Goal: Information Seeking & Learning: Check status

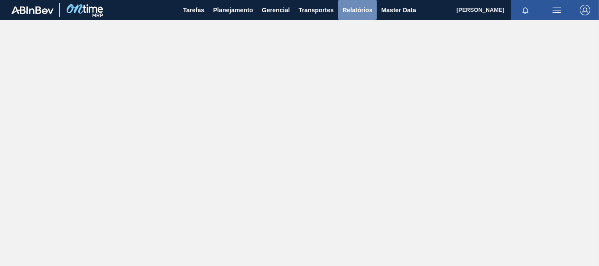
click at [356, 10] on span "Relatórios" at bounding box center [357, 10] width 30 height 11
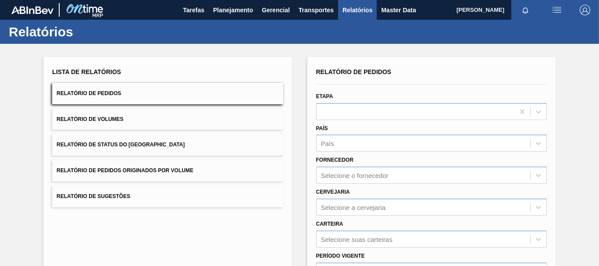
click at [163, 169] on span "Relatório de Pedidos Originados por Volume" at bounding box center [125, 170] width 137 height 6
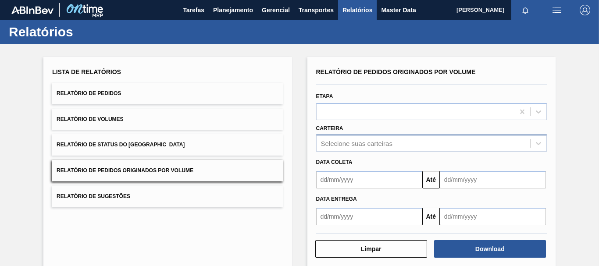
click at [334, 142] on div "Relatório de Pedidos Originados por Volume Etapa Carteira Selecione suas cartei…" at bounding box center [431, 146] width 231 height 160
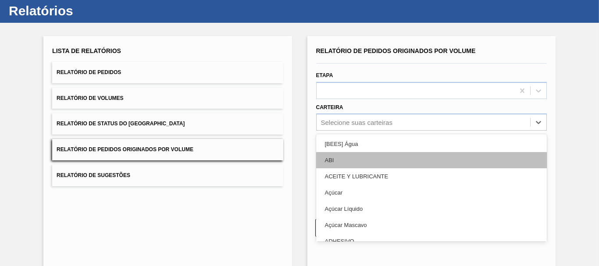
scroll to position [24, 0]
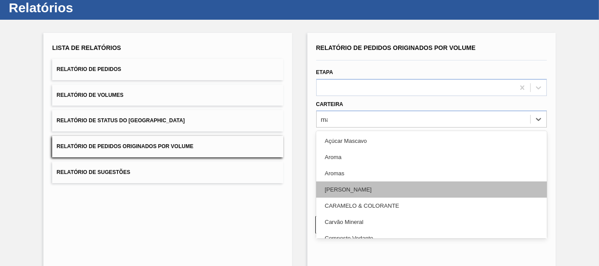
type input "mal"
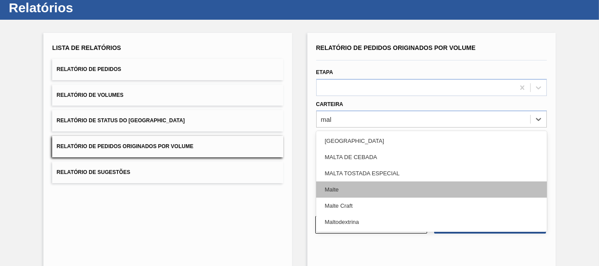
click at [342, 194] on div "Malte" at bounding box center [431, 189] width 231 height 16
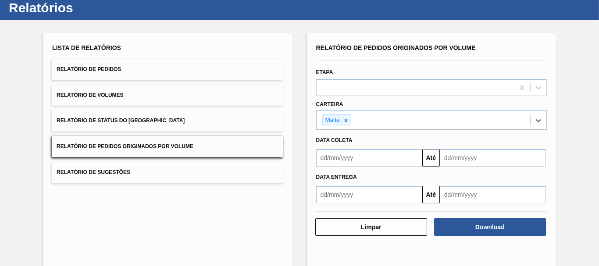
click at [339, 160] on input "text" at bounding box center [369, 158] width 106 height 18
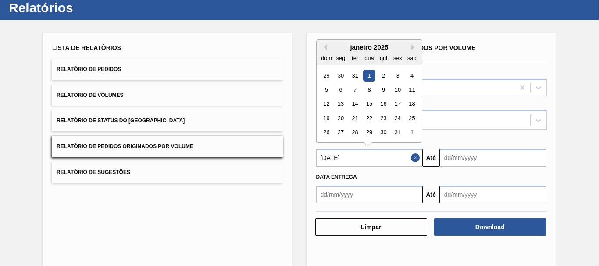
type input "01/01/2025"
click at [369, 76] on div "1" at bounding box center [369, 76] width 12 height 12
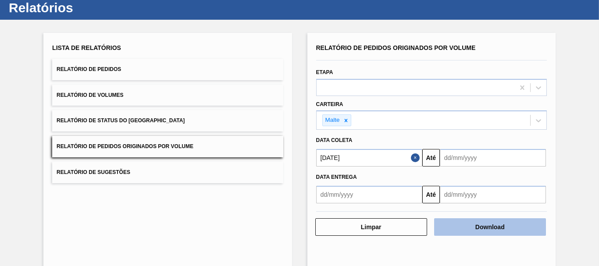
click at [471, 227] on button "Download" at bounding box center [490, 227] width 112 height 18
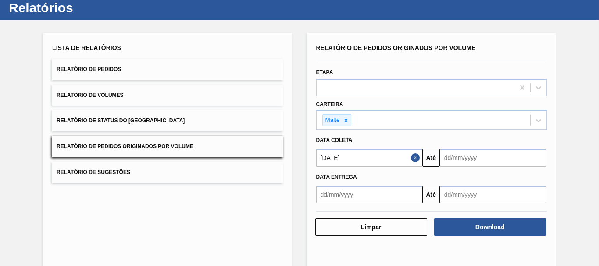
scroll to position [0, 0]
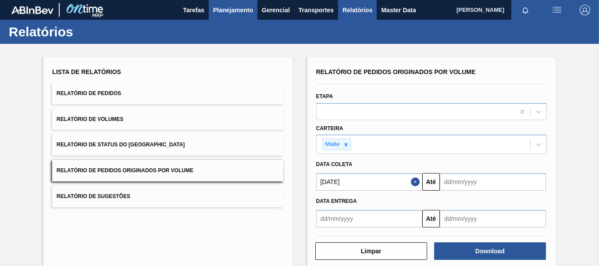
click at [233, 4] on button "Planejamento" at bounding box center [233, 10] width 49 height 20
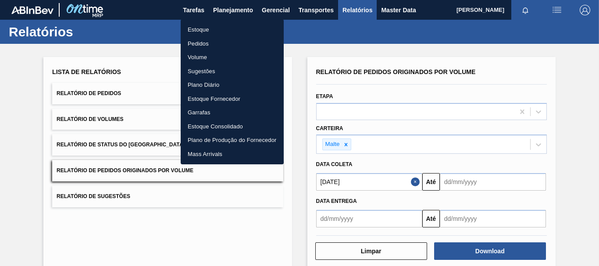
click at [203, 30] on li "Estoque" at bounding box center [232, 30] width 103 height 14
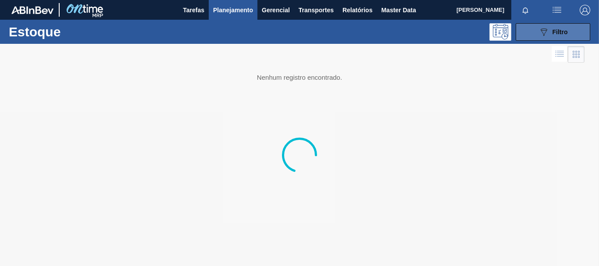
click at [540, 31] on icon "089F7B8B-B2A5-4AFE-B5C0-19BA573D28AC" at bounding box center [543, 32] width 11 height 11
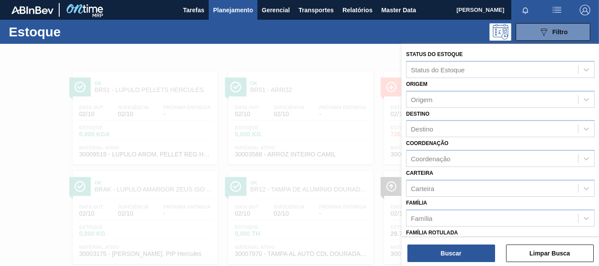
click at [431, 190] on div "Carteira" at bounding box center [422, 188] width 23 height 7
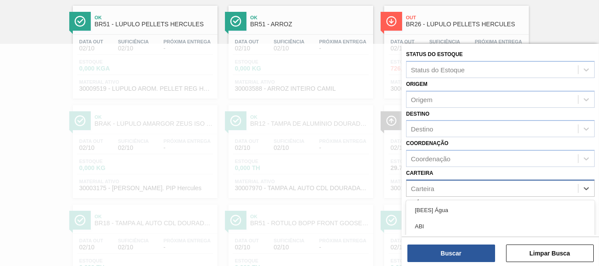
scroll to position [69, 0]
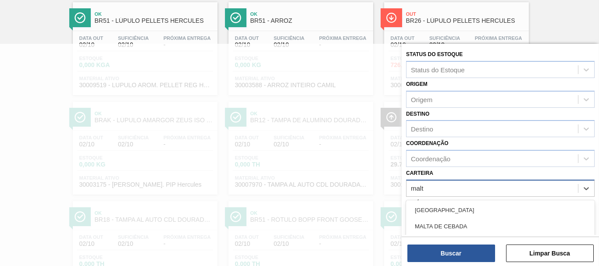
type input "malte"
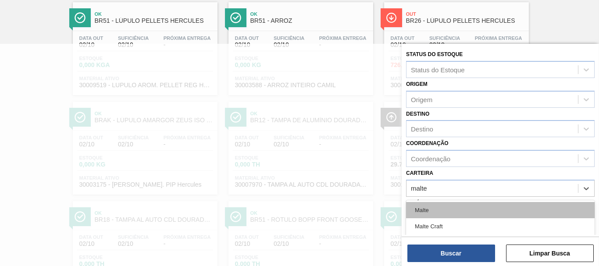
click at [427, 209] on div "Malte" at bounding box center [500, 210] width 188 height 16
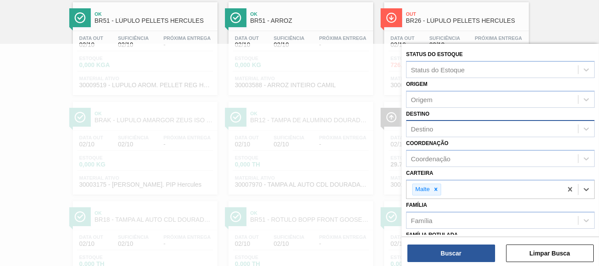
click at [422, 128] on div "Destino" at bounding box center [422, 128] width 22 height 7
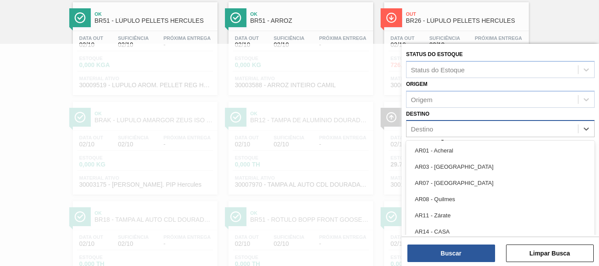
scroll to position [79, 0]
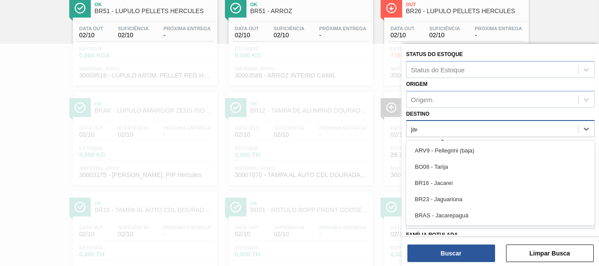
type input "jaca"
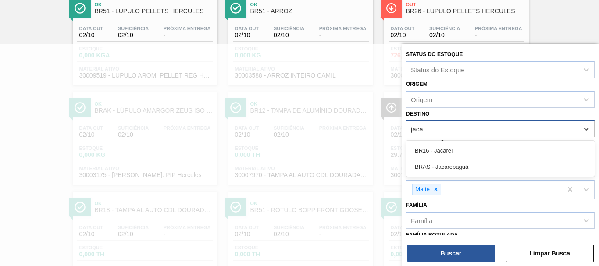
click at [443, 149] on div "BR16 - Jacareí" at bounding box center [500, 150] width 188 height 16
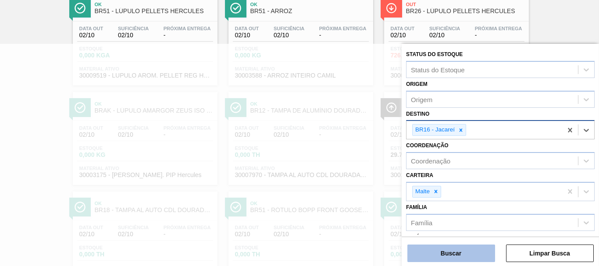
click at [474, 256] on button "Buscar" at bounding box center [451, 254] width 88 height 18
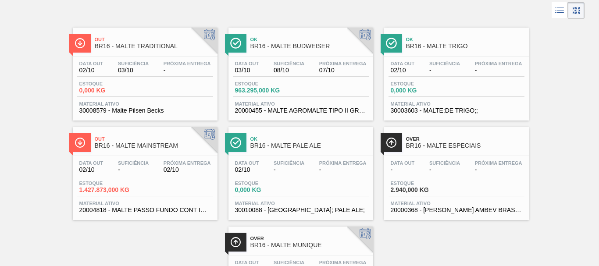
scroll to position [88, 0]
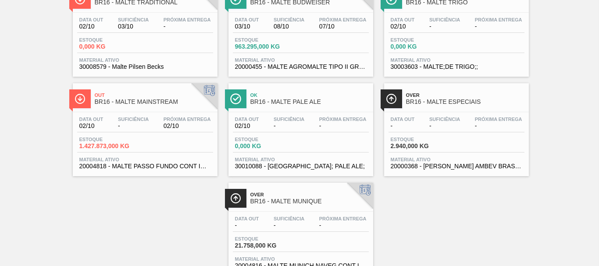
click at [156, 110] on div "Out BR16 - MALTE MAINSTREAM Data out 02/10 Suficiência - Próxima Entrega 02/10 …" at bounding box center [145, 129] width 145 height 93
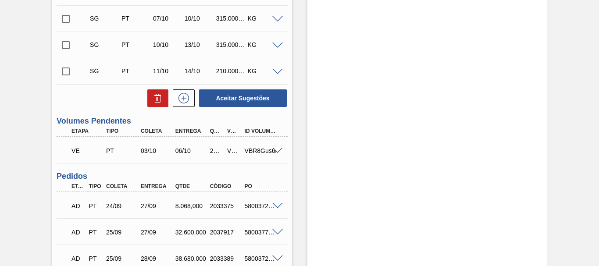
scroll to position [351, 0]
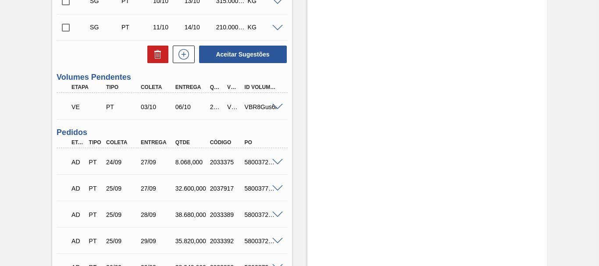
click at [274, 109] on span at bounding box center [277, 107] width 11 height 7
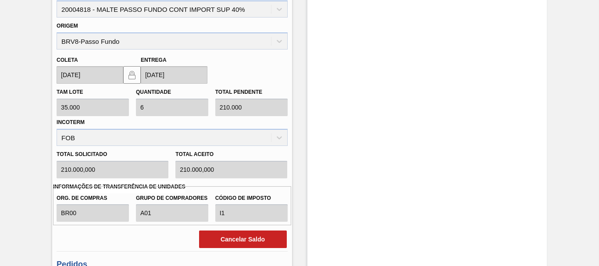
scroll to position [395, 0]
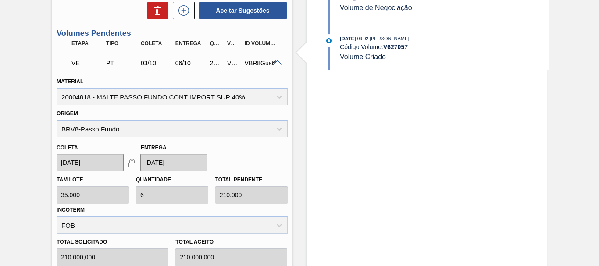
click at [278, 62] on span at bounding box center [277, 63] width 11 height 7
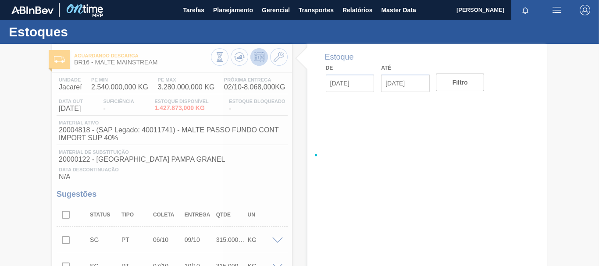
type input "[DATE]"
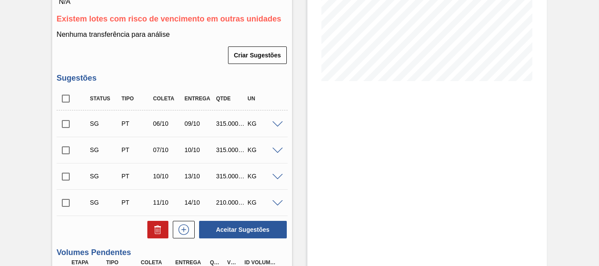
scroll to position [263, 0]
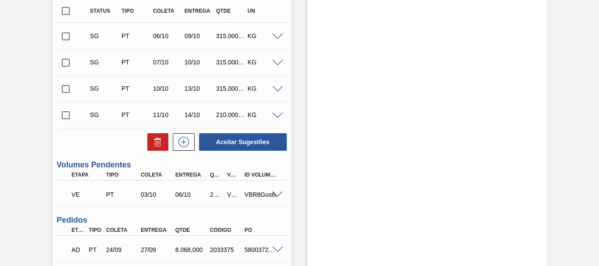
scroll to position [307, 0]
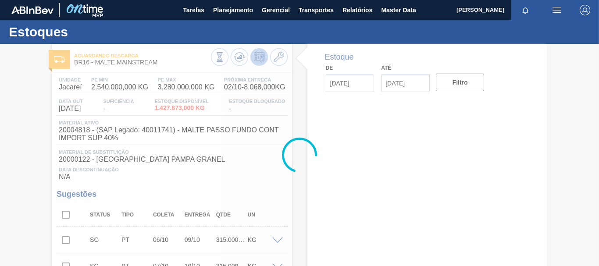
type input "[DATE]"
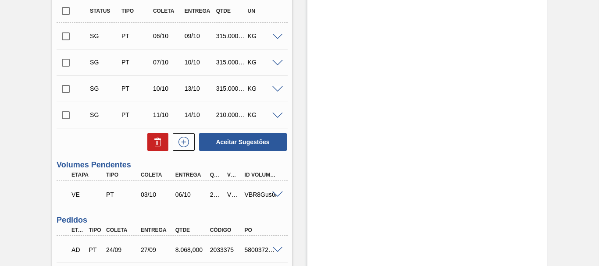
scroll to position [307, 0]
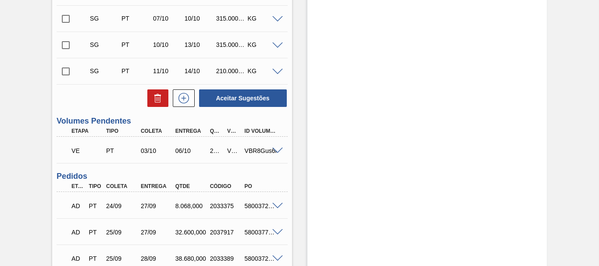
click at [274, 151] on span at bounding box center [277, 151] width 11 height 7
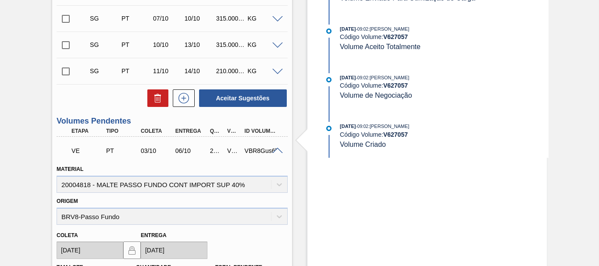
scroll to position [219, 0]
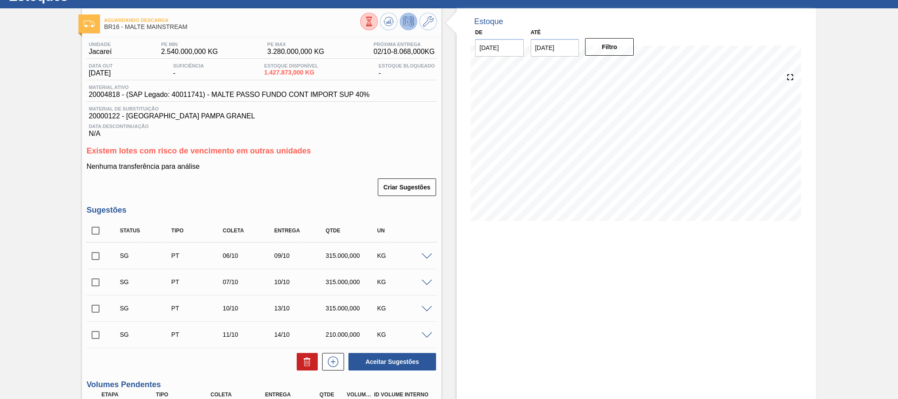
scroll to position [167, 0]
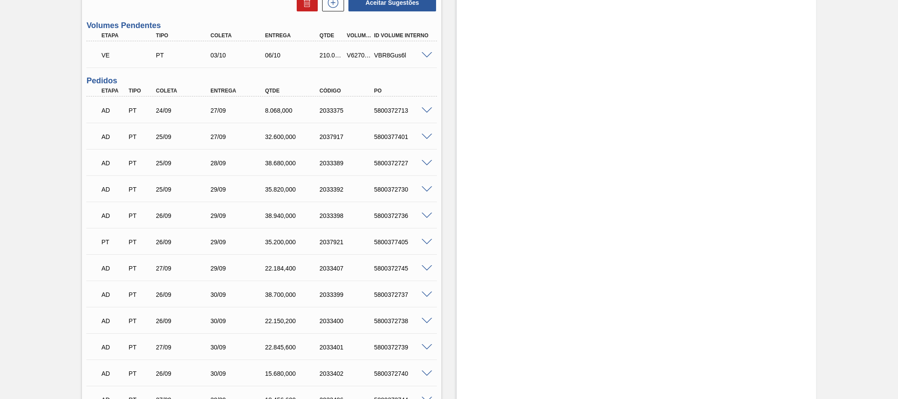
scroll to position [329, 0]
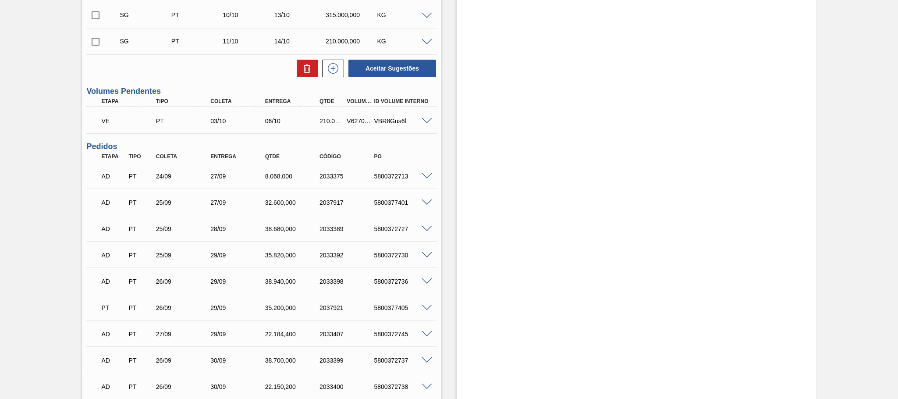
click at [358, 122] on div "V627057" at bounding box center [359, 120] width 28 height 7
click at [428, 124] on span at bounding box center [427, 121] width 11 height 7
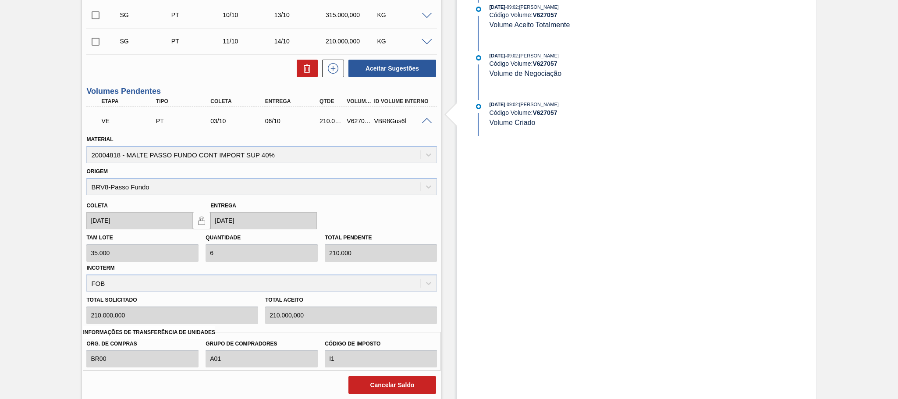
click at [428, 124] on span at bounding box center [427, 121] width 11 height 7
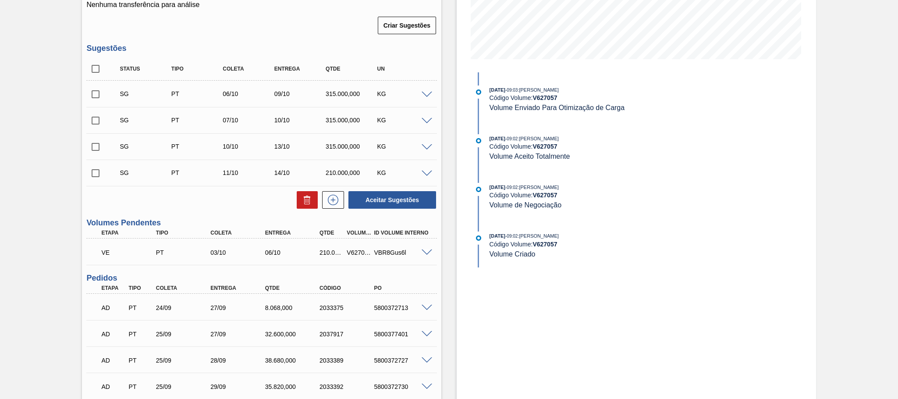
scroll to position [263, 0]
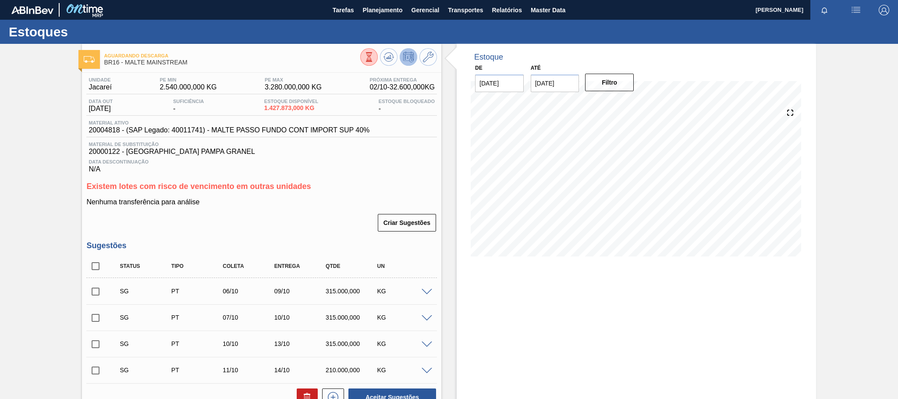
click at [354, 168] on div "Data Descontinuação N/A" at bounding box center [261, 165] width 351 height 18
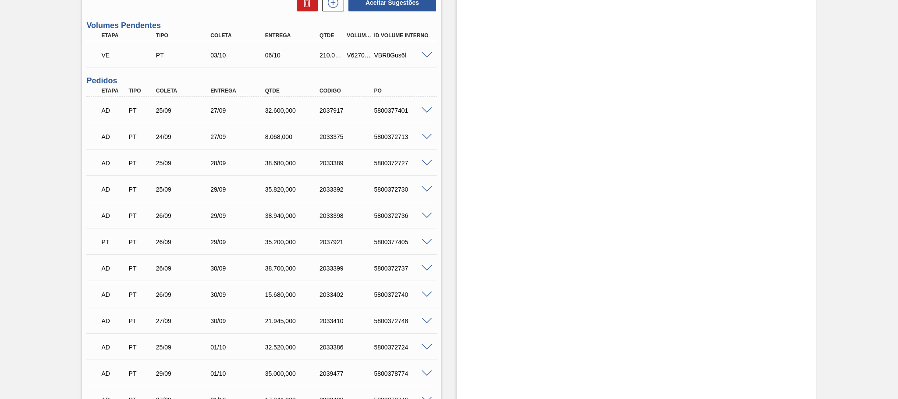
scroll to position [263, 0]
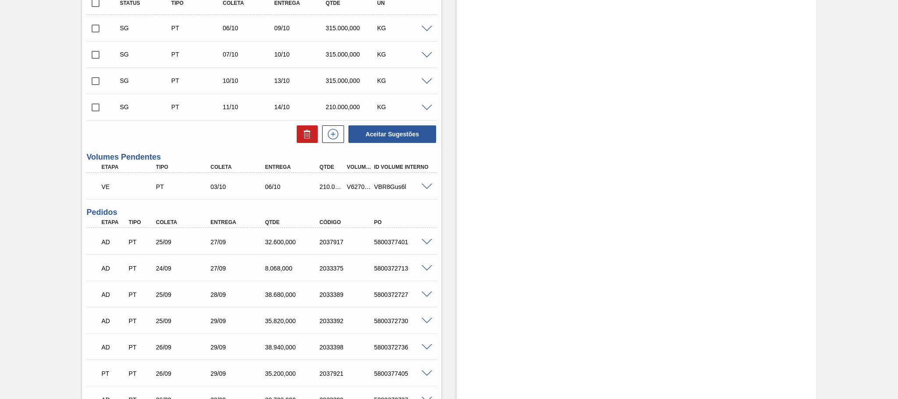
click at [102, 190] on p "VE" at bounding box center [129, 186] width 57 height 7
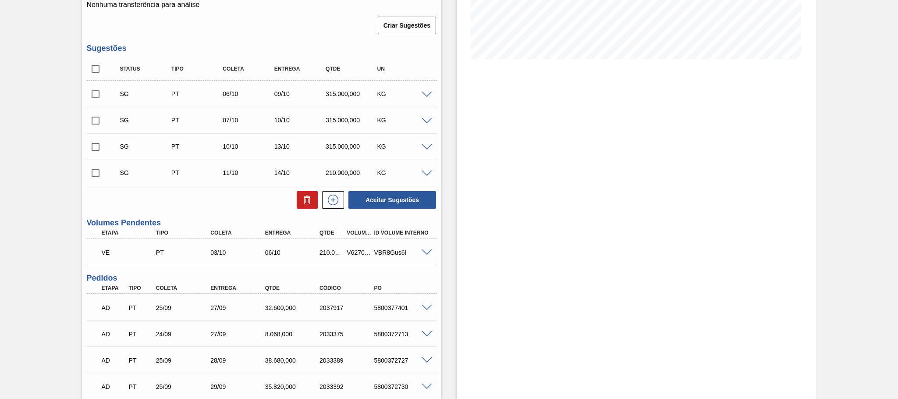
scroll to position [0, 0]
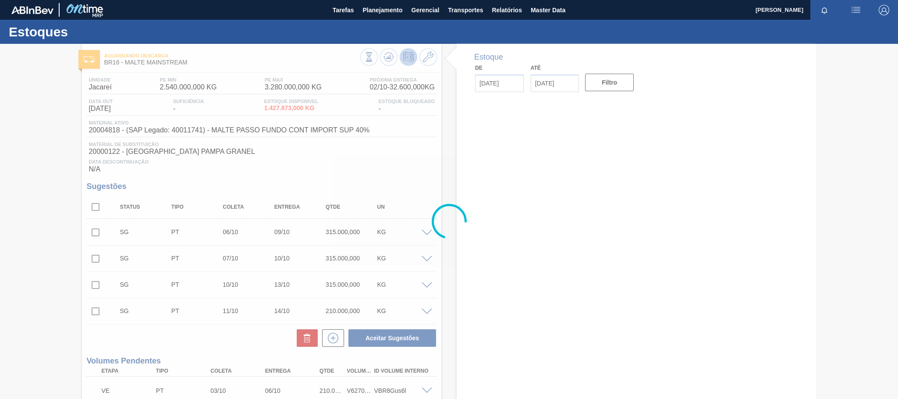
type input "[DATE]"
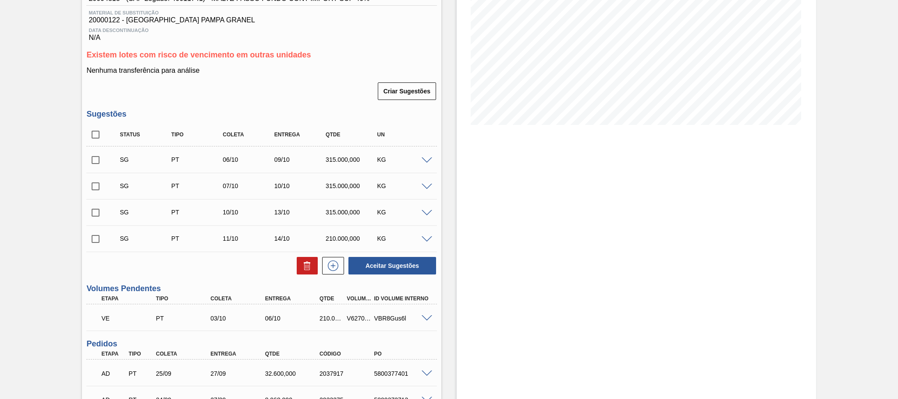
scroll to position [197, 0]
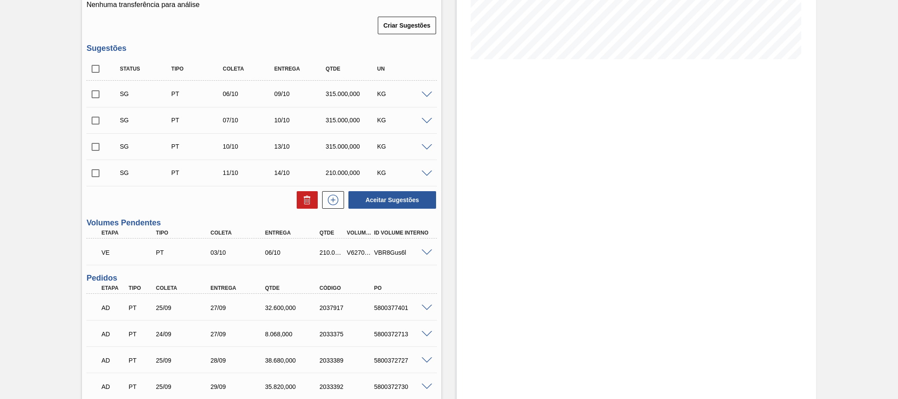
click at [353, 255] on div "V627057" at bounding box center [359, 252] width 28 height 7
copy div "V627057"
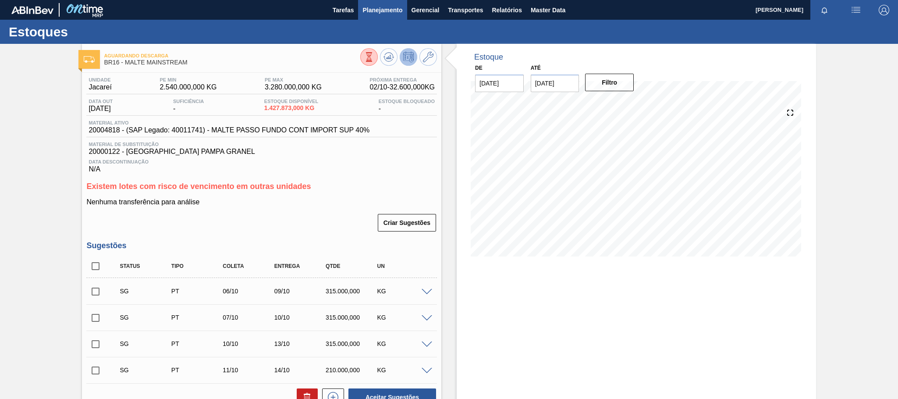
click at [372, 9] on span "Planejamento" at bounding box center [383, 10] width 40 height 11
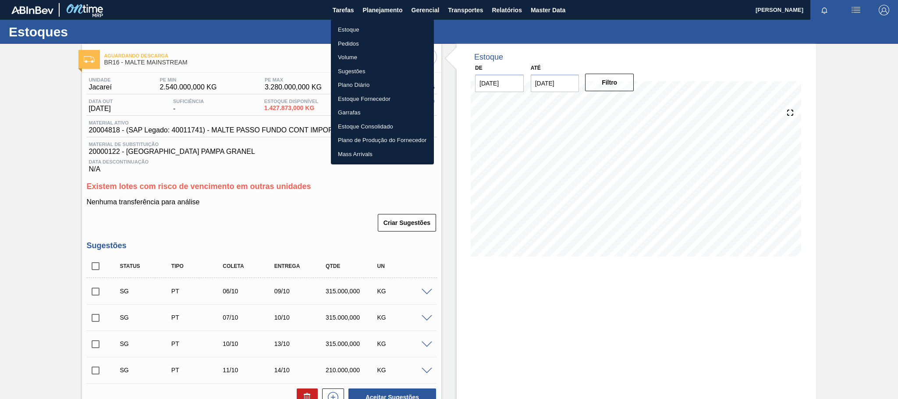
click at [356, 30] on li "Estoque" at bounding box center [382, 30] width 103 height 14
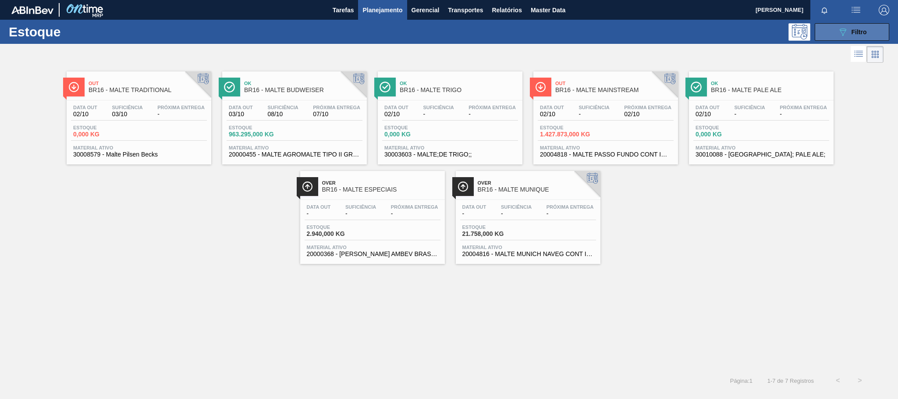
click at [853, 25] on button "089F7B8B-B2A5-4AFE-B5C0-19BA573D28AC Filtro" at bounding box center [852, 32] width 75 height 18
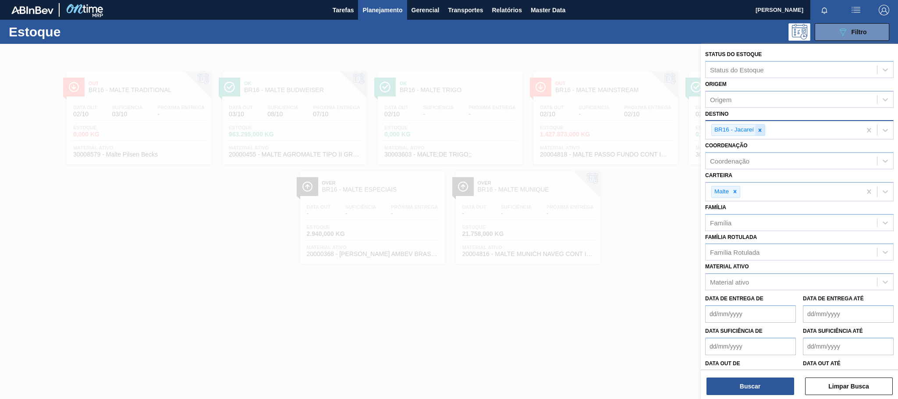
click at [763, 125] on div at bounding box center [760, 129] width 10 height 11
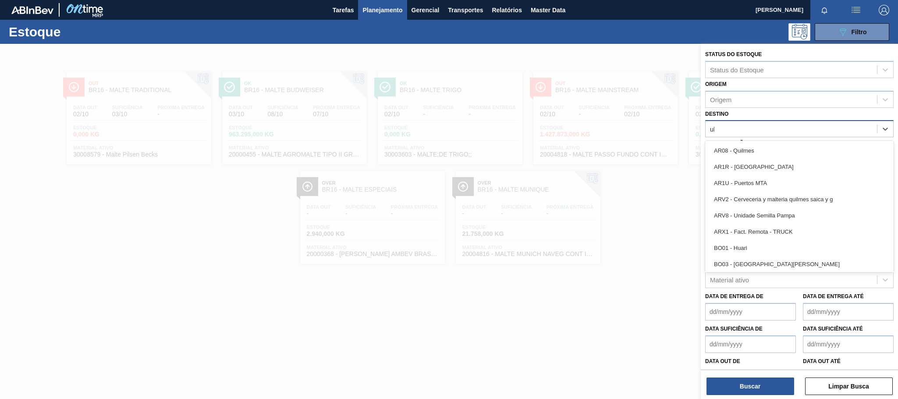
type input "ube"
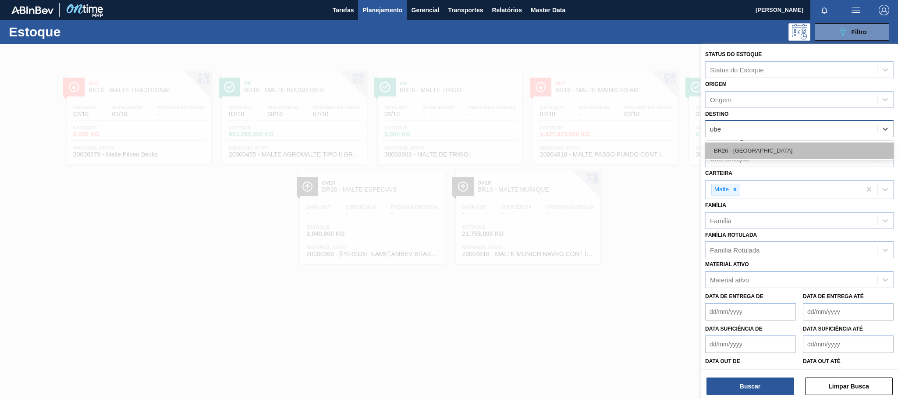
click at [755, 149] on div "BR26 - Uberlândia" at bounding box center [799, 150] width 188 height 16
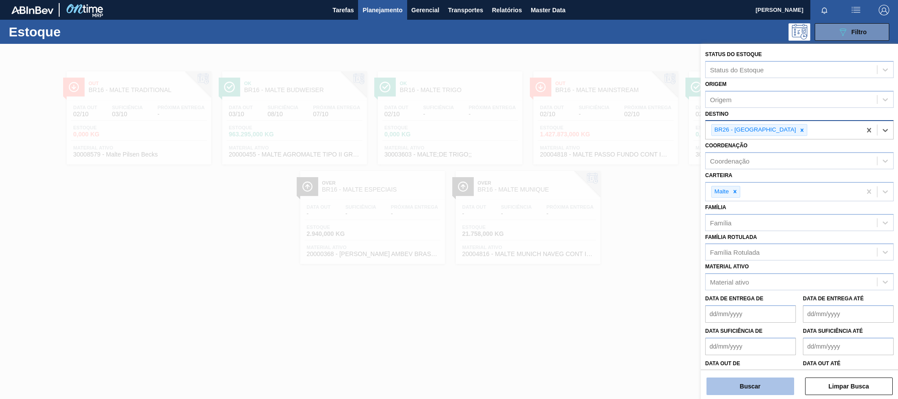
click at [759, 387] on button "Buscar" at bounding box center [751, 386] width 88 height 18
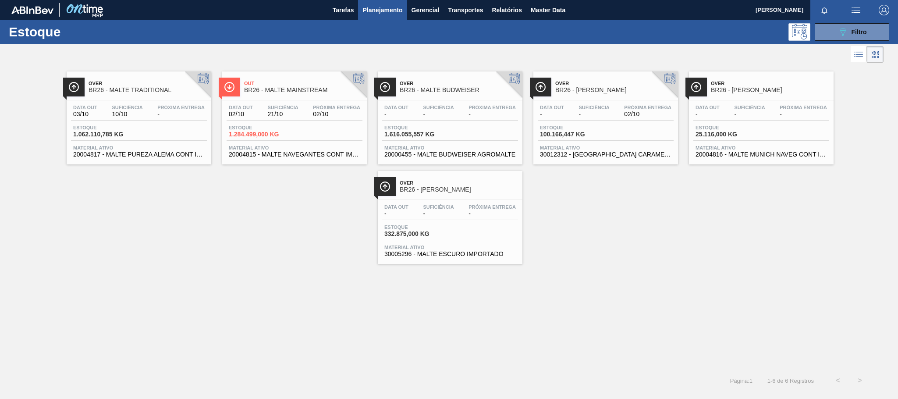
click at [262, 116] on div "Data out 02/10 Suficiência 21/10 Próxima Entrega 02/10" at bounding box center [295, 113] width 136 height 16
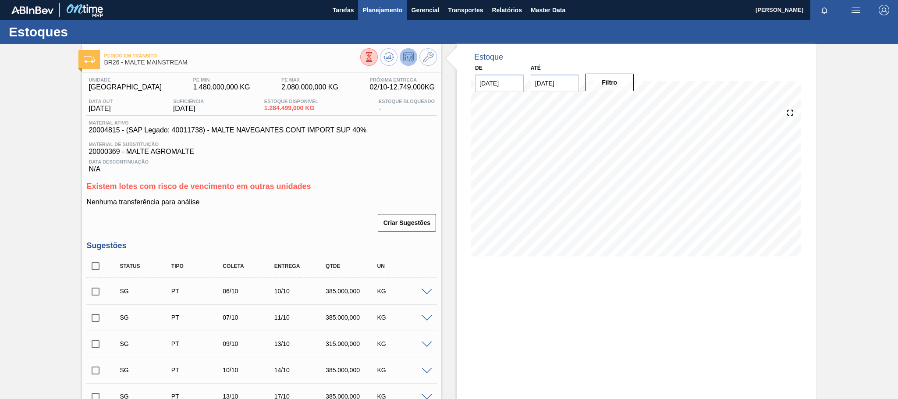
click at [380, 15] on button "Planejamento" at bounding box center [382, 10] width 49 height 20
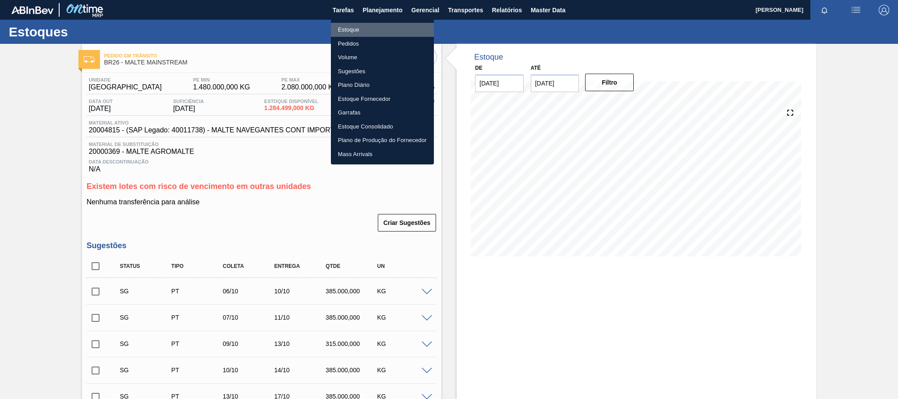
click at [350, 29] on li "Estoque" at bounding box center [382, 30] width 103 height 14
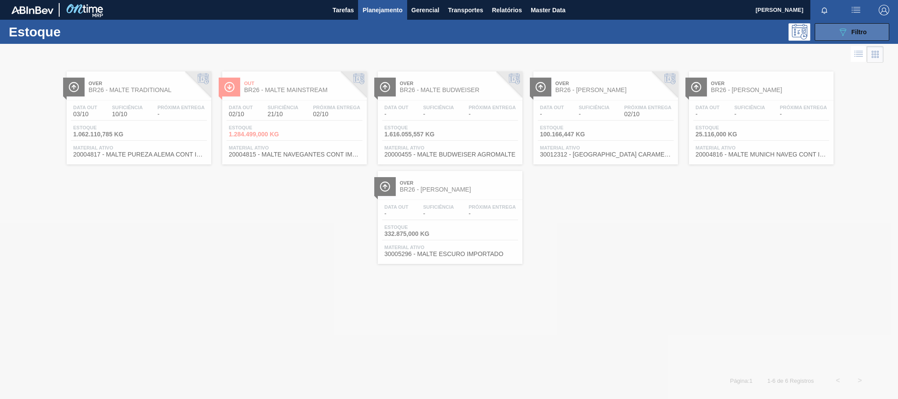
click at [846, 33] on icon "089F7B8B-B2A5-4AFE-B5C0-19BA573D28AC" at bounding box center [843, 32] width 11 height 11
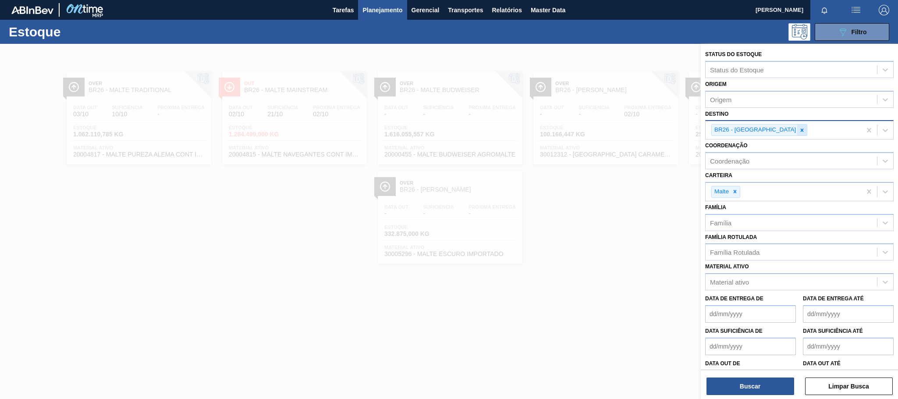
click at [799, 127] on icon at bounding box center [802, 130] width 6 height 6
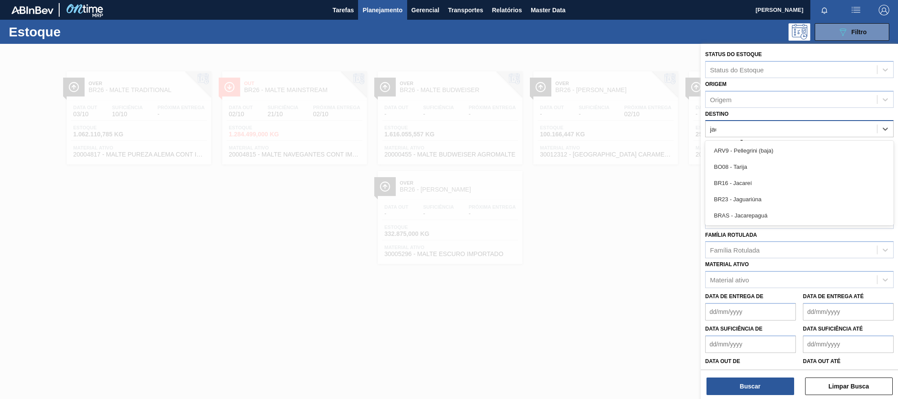
type input "jaca"
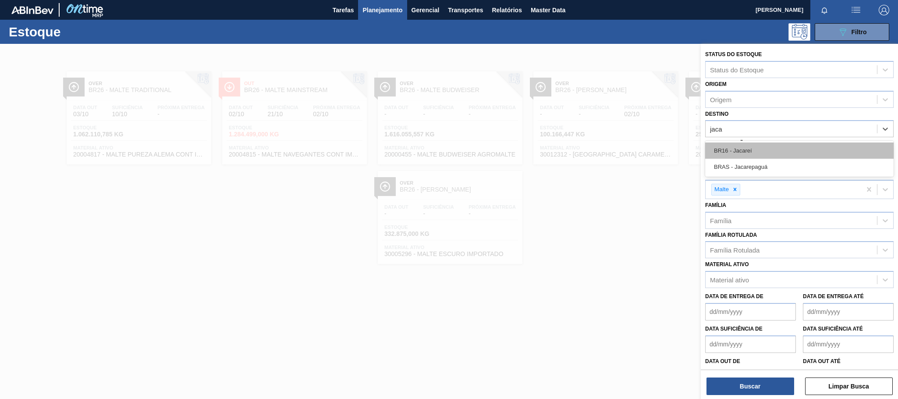
click at [757, 149] on div "BR16 - Jacareí" at bounding box center [799, 150] width 188 height 16
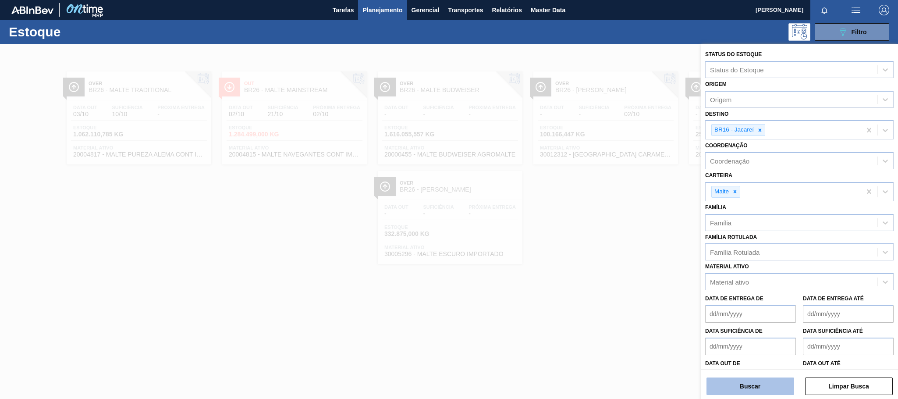
click at [771, 383] on button "Buscar" at bounding box center [751, 386] width 88 height 18
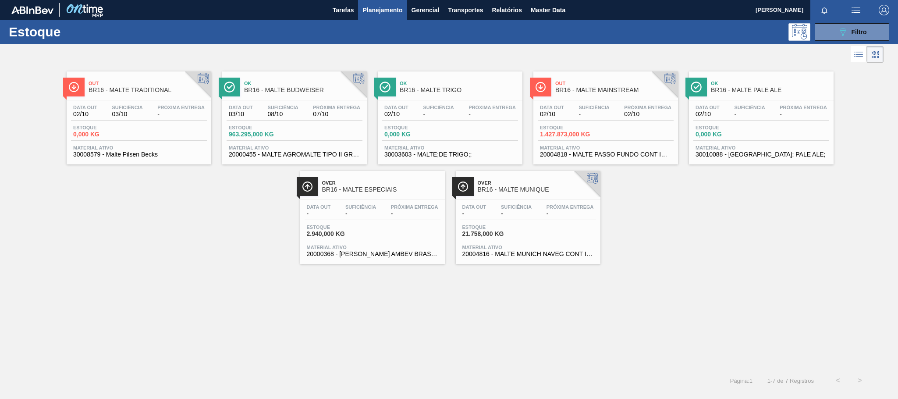
click at [597, 90] on span "BR16 - MALTE MAINSTREAM" at bounding box center [614, 90] width 118 height 7
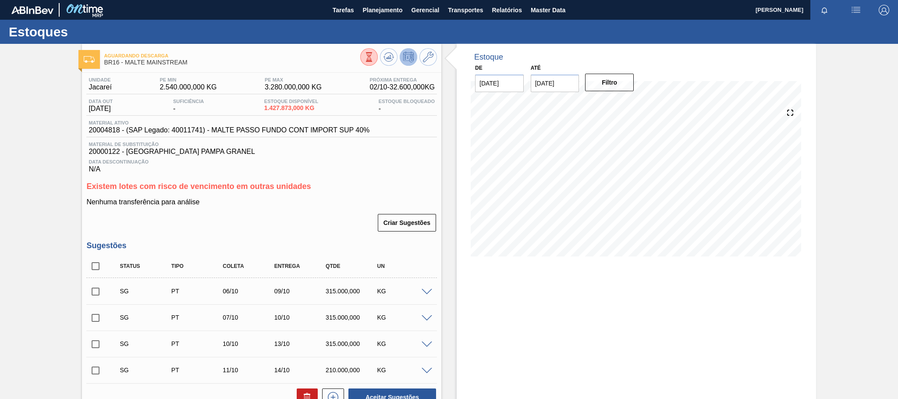
scroll to position [263, 0]
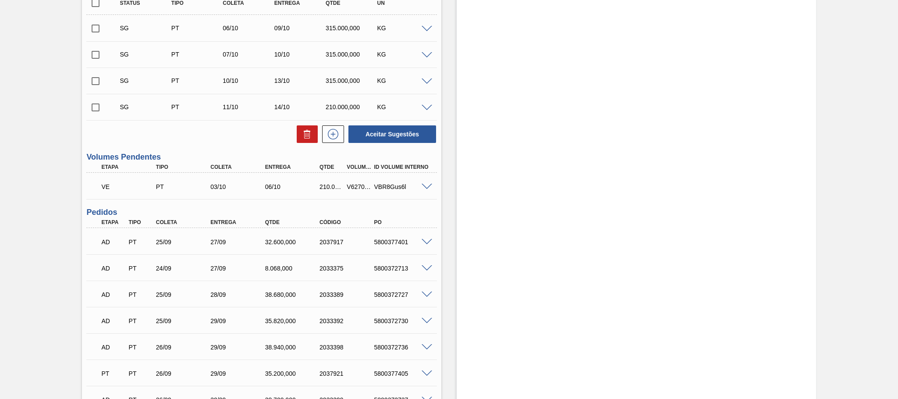
click at [354, 189] on div "V627057" at bounding box center [359, 186] width 28 height 7
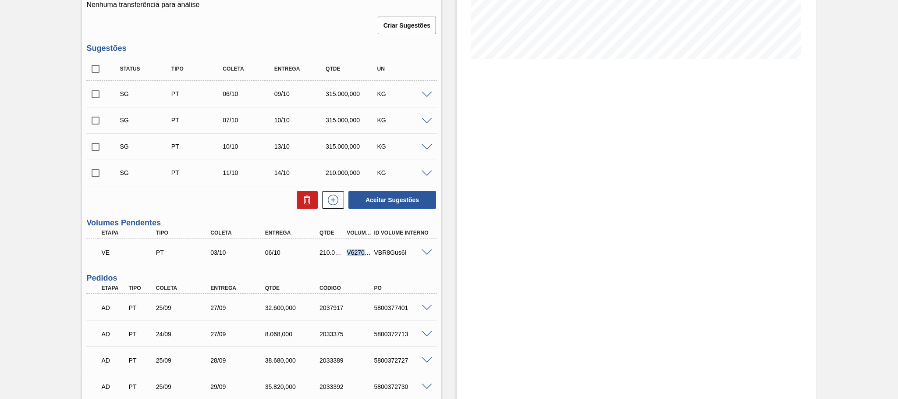
scroll to position [0, 0]
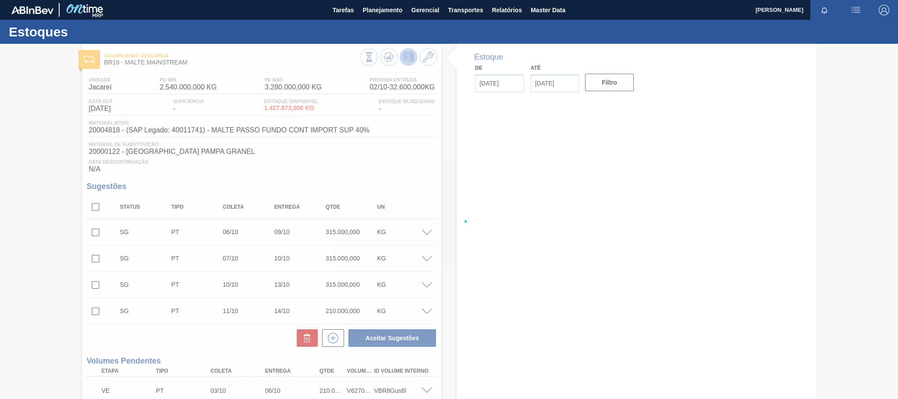
type input "[DATE]"
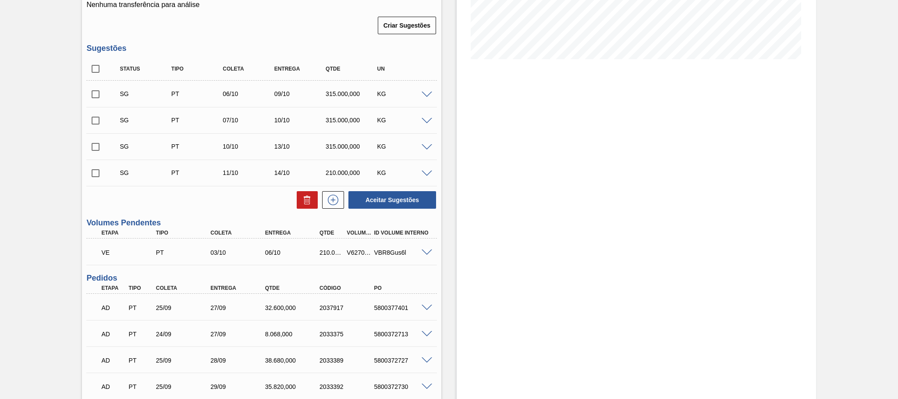
scroll to position [263, 0]
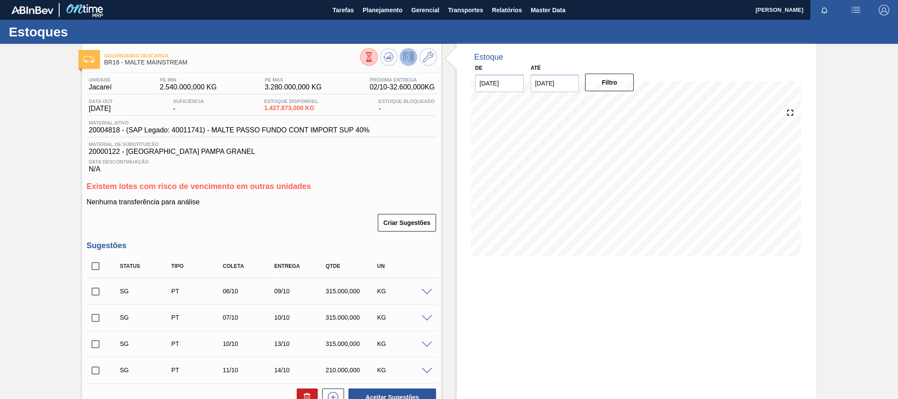
scroll to position [263, 0]
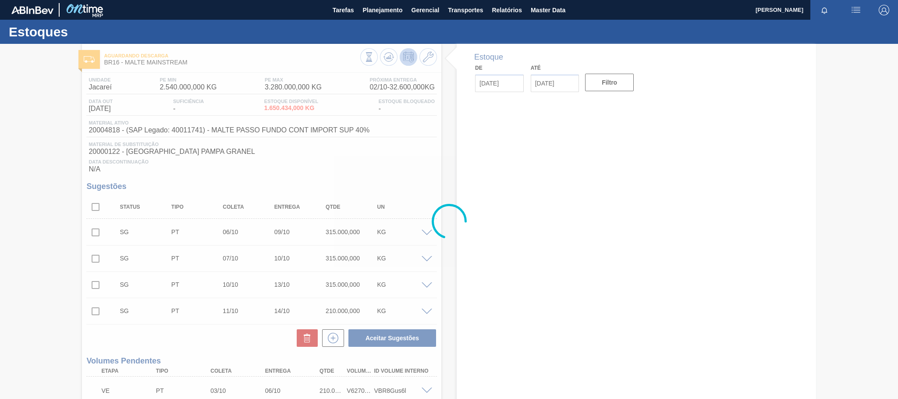
type input "[DATE]"
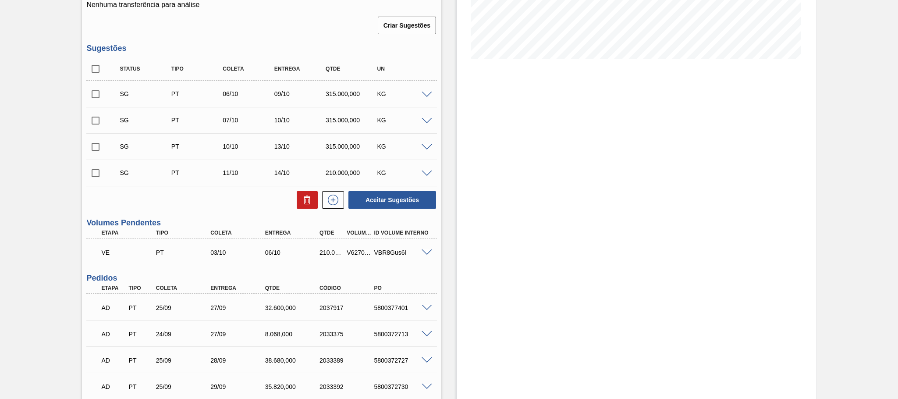
scroll to position [263, 0]
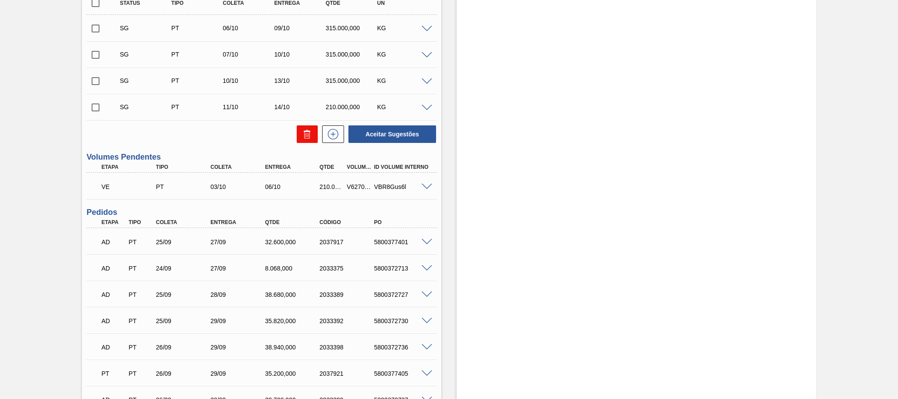
scroll to position [329, 0]
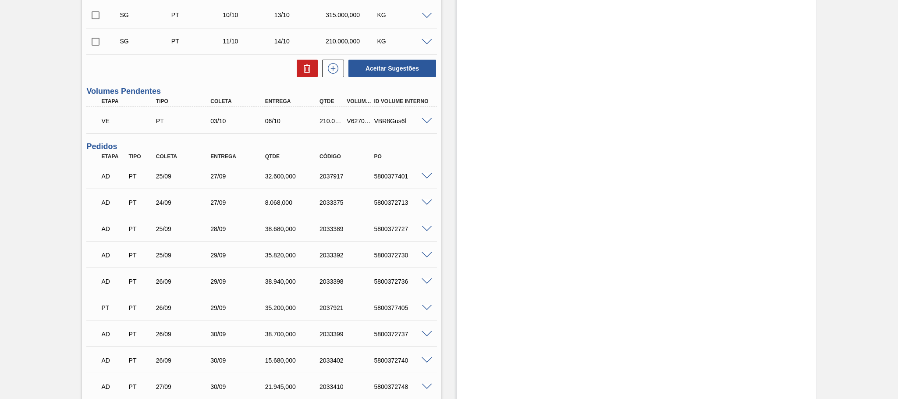
click at [423, 123] on span at bounding box center [427, 121] width 11 height 7
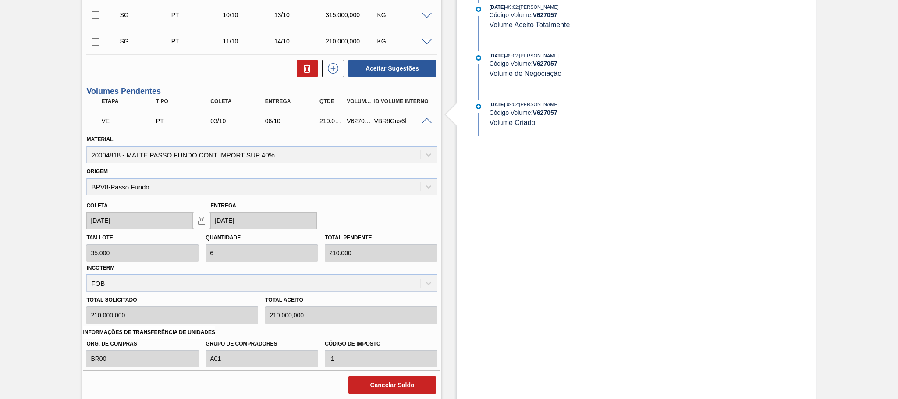
click at [427, 124] on span at bounding box center [427, 121] width 11 height 7
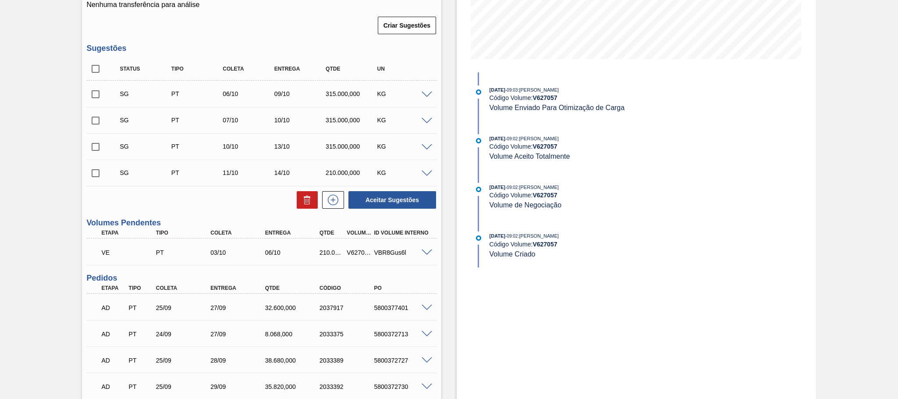
scroll to position [263, 0]
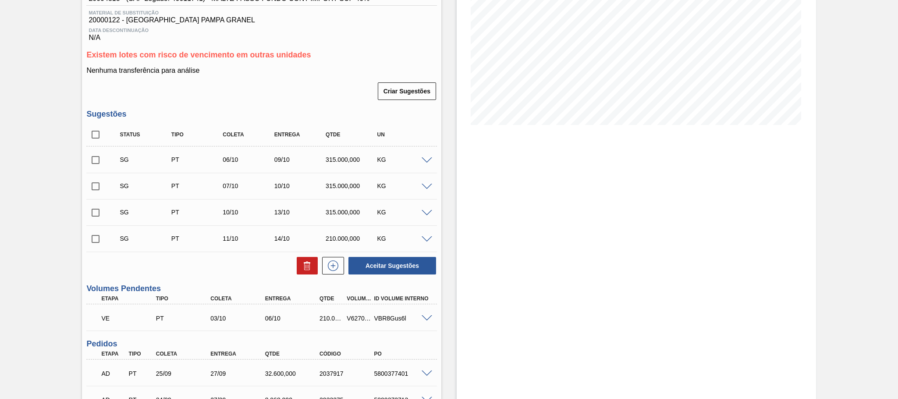
scroll to position [197, 0]
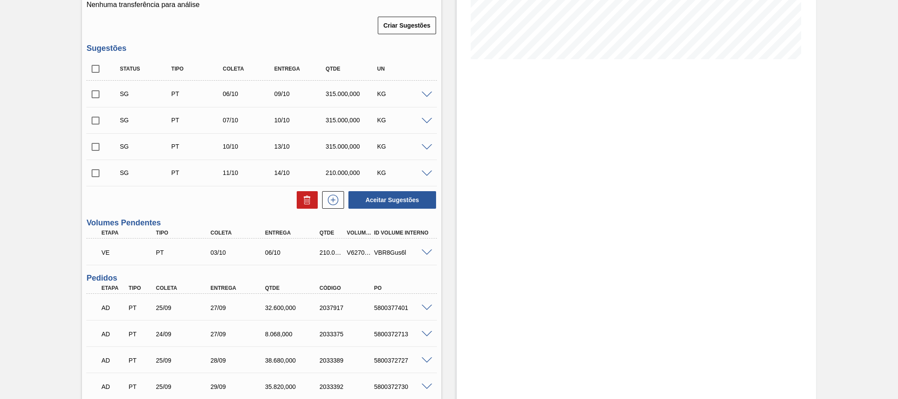
click at [324, 256] on div "210.000,000" at bounding box center [331, 252] width 28 height 7
click at [104, 256] on p "VE" at bounding box center [129, 252] width 57 height 7
click at [324, 252] on div "VE PT 03/10 06/10 210.000,000 V627057 VBR8Gus6l" at bounding box center [259, 252] width 327 height 18
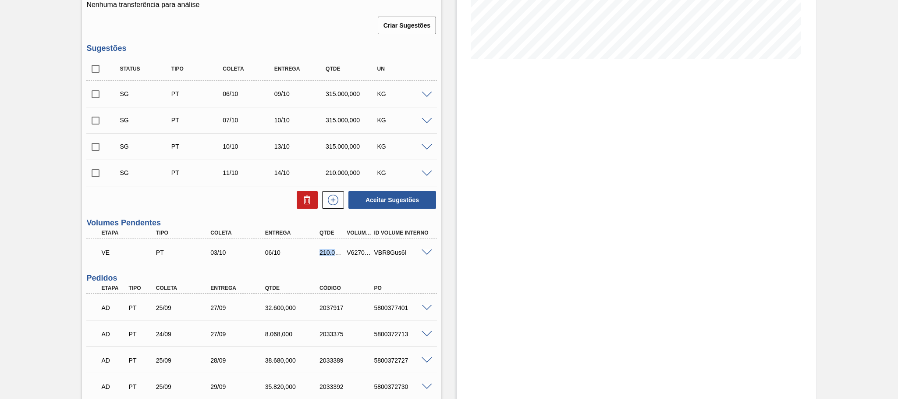
click at [324, 252] on div "VE PT 03/10 06/10 210.000,000 V627057 VBR8Gus6l" at bounding box center [259, 252] width 327 height 18
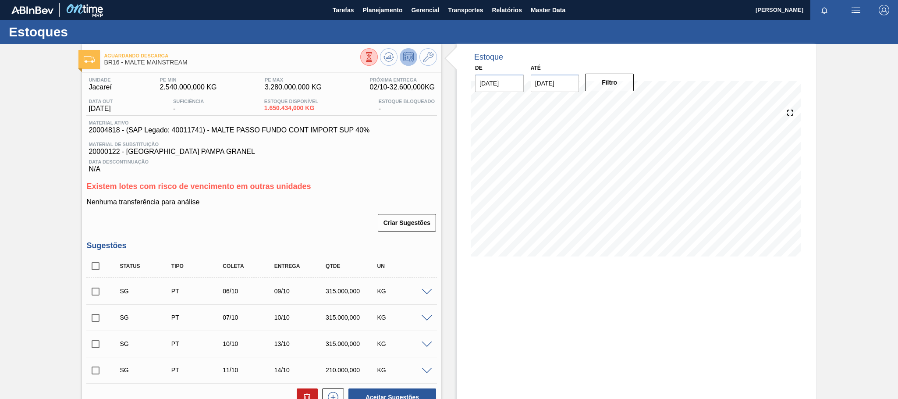
scroll to position [197, 0]
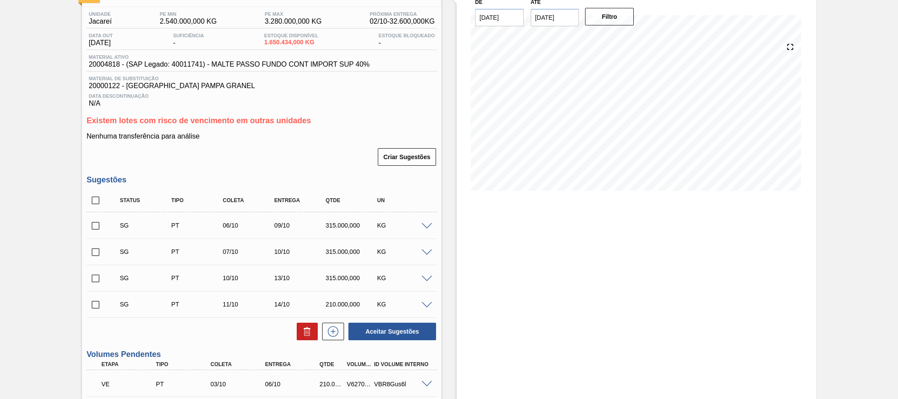
scroll to position [329, 0]
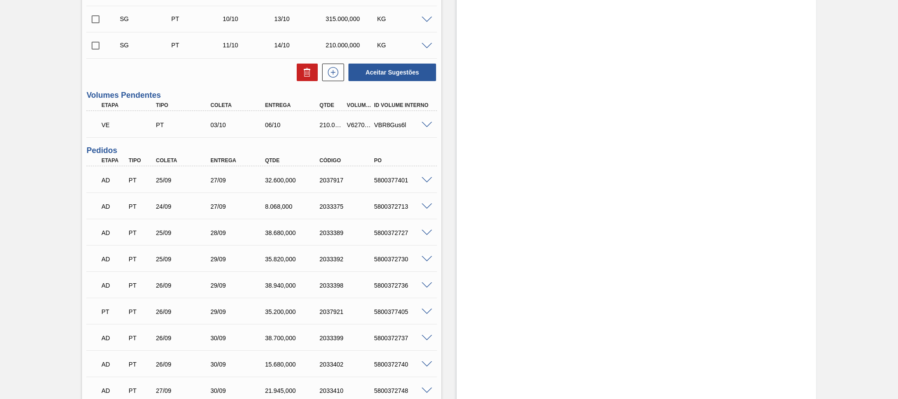
scroll to position [259, 0]
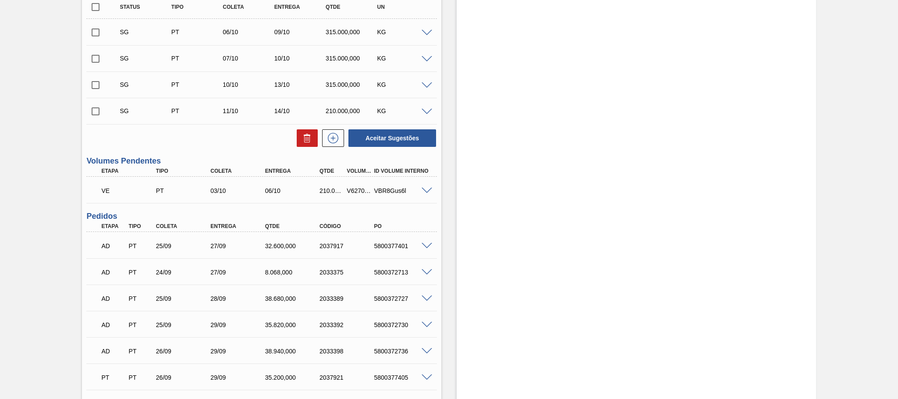
click at [430, 192] on span at bounding box center [427, 191] width 11 height 7
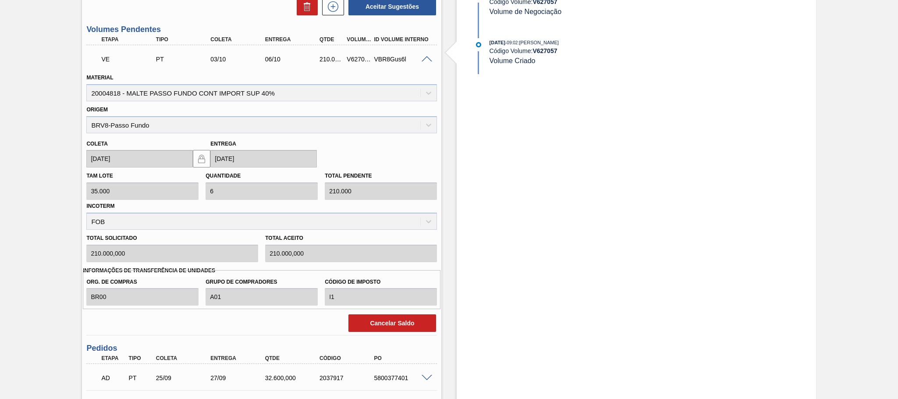
scroll to position [325, 0]
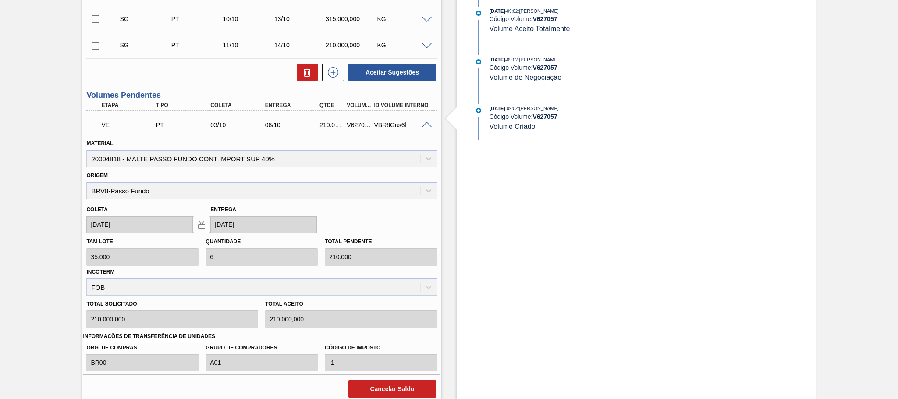
click at [423, 126] on span at bounding box center [427, 125] width 11 height 7
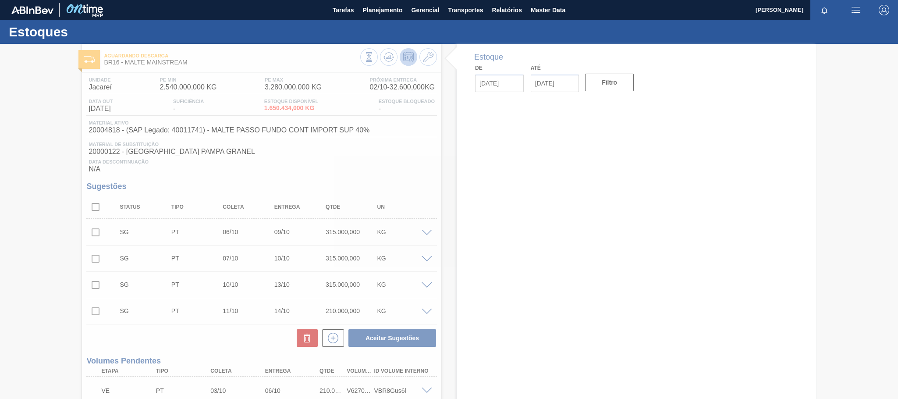
type input "[DATE]"
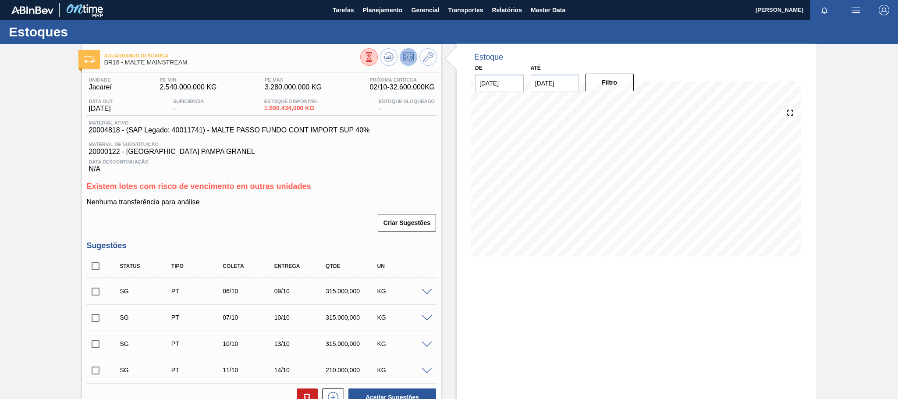
scroll to position [197, 0]
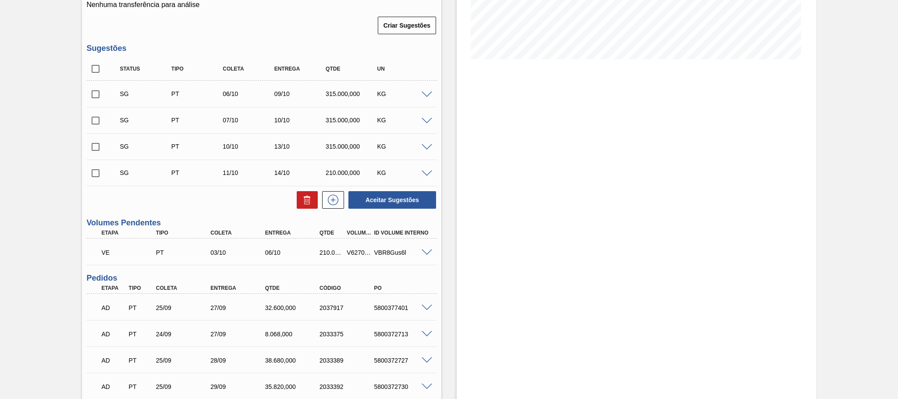
click at [358, 256] on div "V627057" at bounding box center [359, 252] width 28 height 7
click at [422, 253] on span at bounding box center [427, 252] width 11 height 7
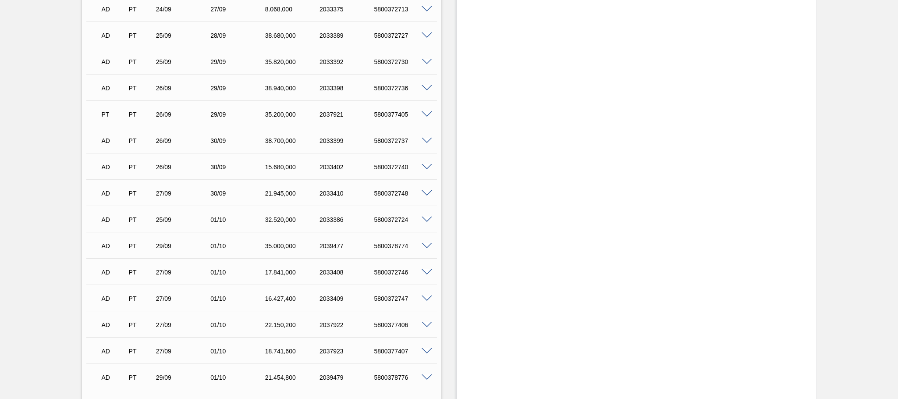
scroll to position [260, 0]
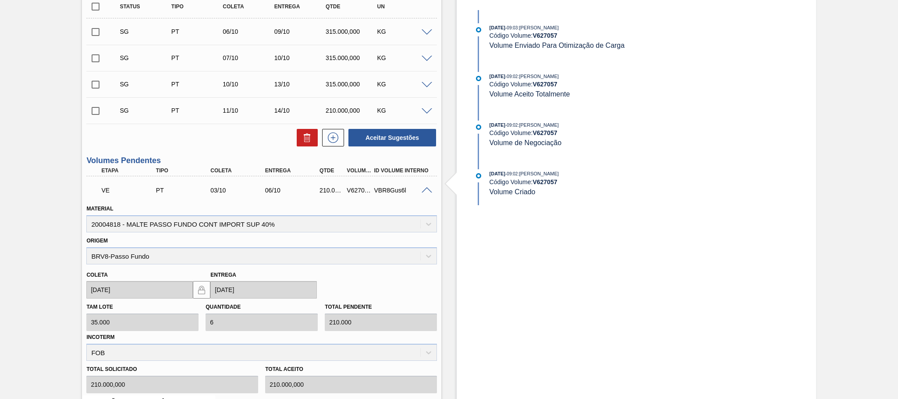
click at [358, 191] on div "V627057" at bounding box center [359, 190] width 28 height 7
copy div "V627057"
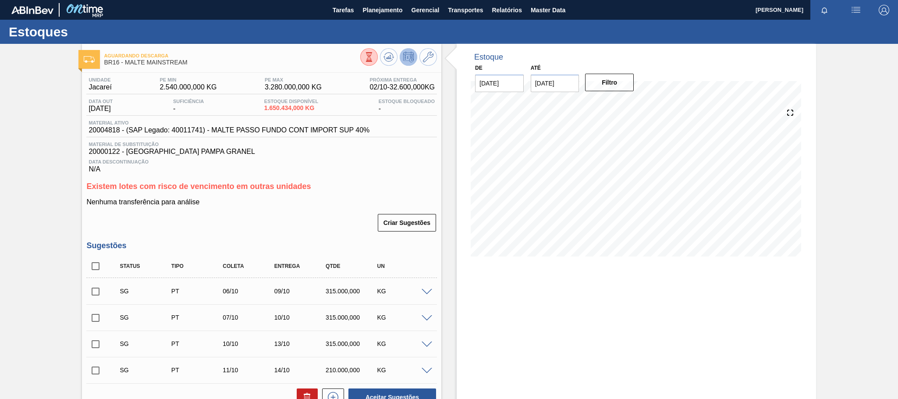
scroll to position [197, 0]
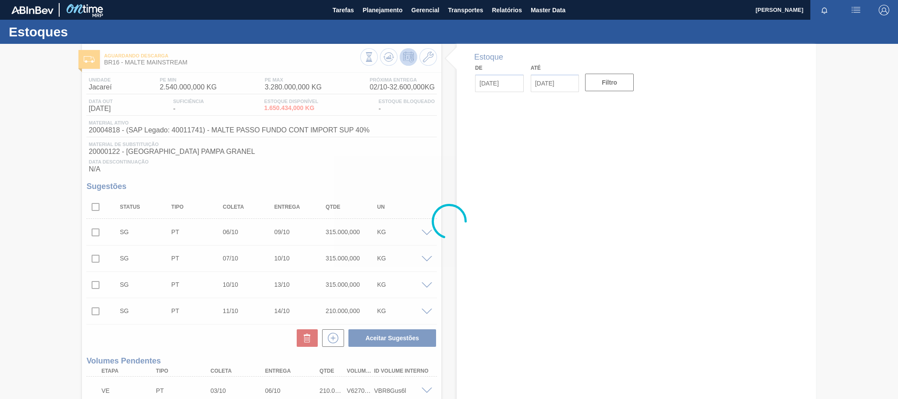
type input "[DATE]"
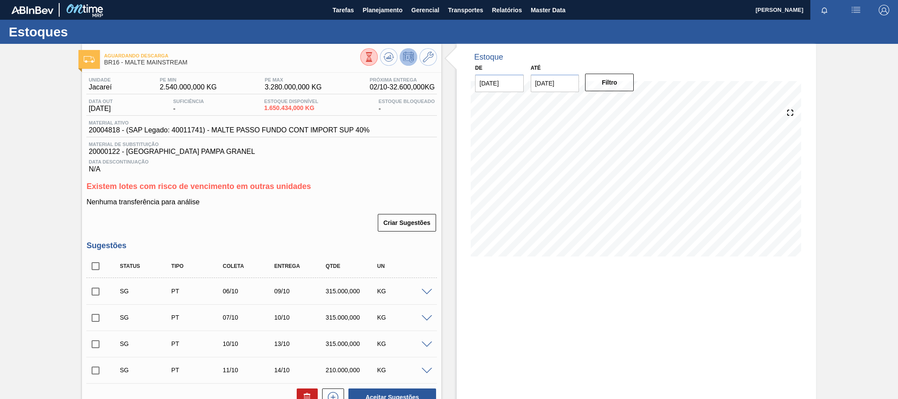
scroll to position [263, 0]
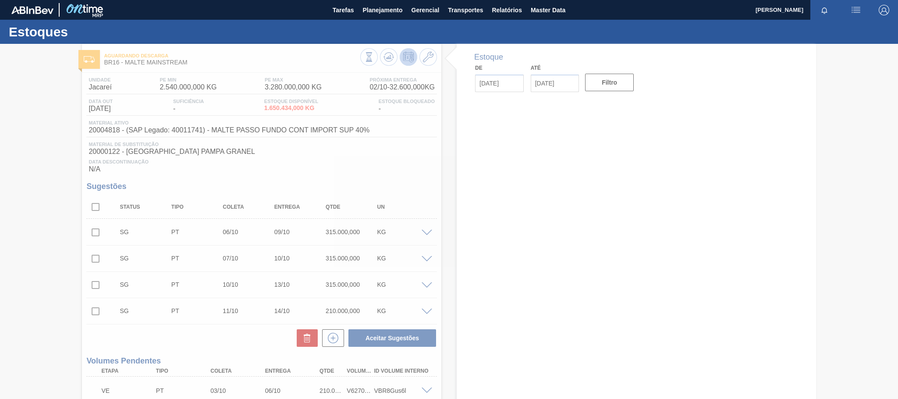
type input "[DATE]"
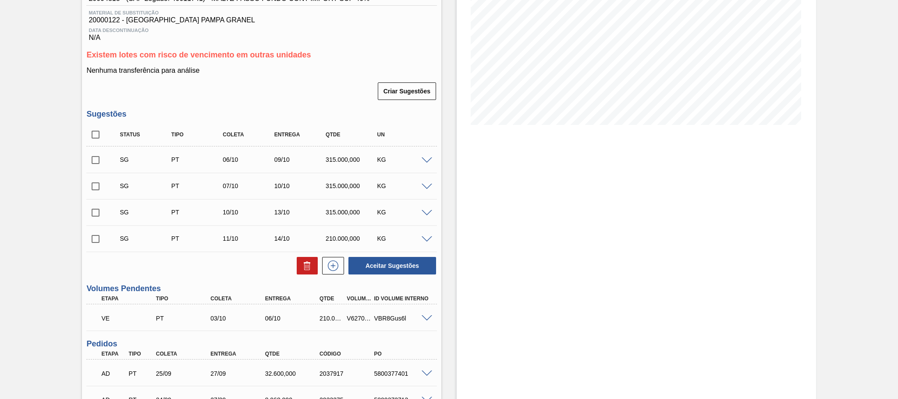
scroll to position [263, 0]
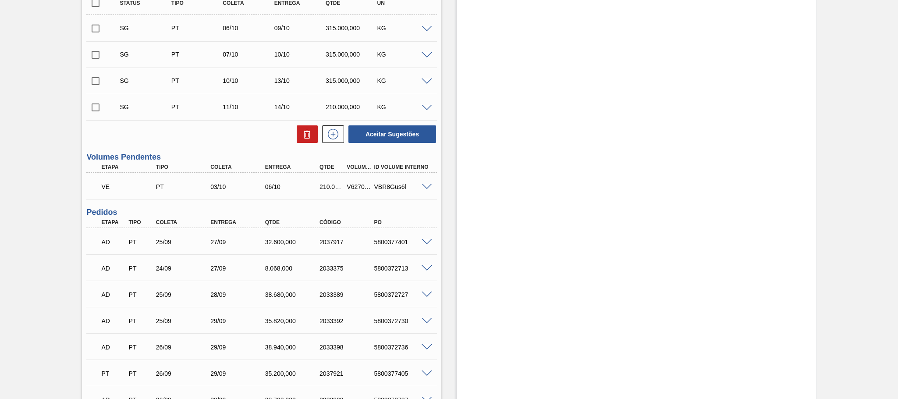
click at [354, 190] on div "V627057" at bounding box center [359, 186] width 28 height 7
